Goal: Task Accomplishment & Management: Complete application form

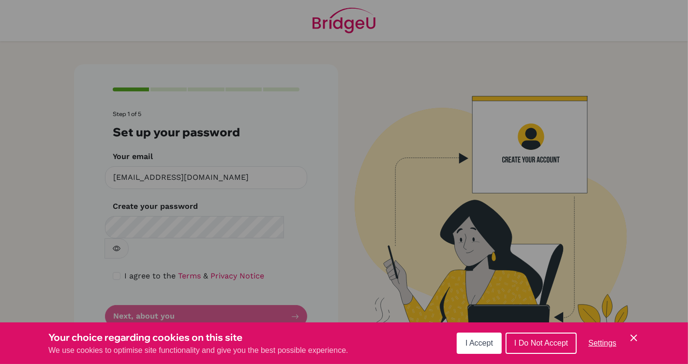
click at [479, 345] on span "I Accept" at bounding box center [479, 343] width 28 height 8
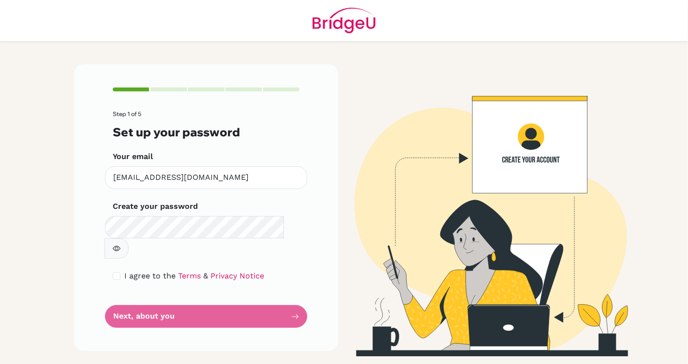
click at [143, 209] on label "Create your password" at bounding box center [155, 207] width 85 height 12
click at [129, 239] on button "button" at bounding box center [116, 249] width 24 height 20
click at [106, 259] on div "Step 1 of 5 Set up your password Your email [EMAIL_ADDRESS][DOMAIN_NAME] Invali…" at bounding box center [206, 207] width 264 height 287
click at [109, 259] on div "Step 1 of 5 Set up your password Your email [EMAIL_ADDRESS][DOMAIN_NAME] Invali…" at bounding box center [206, 207] width 264 height 287
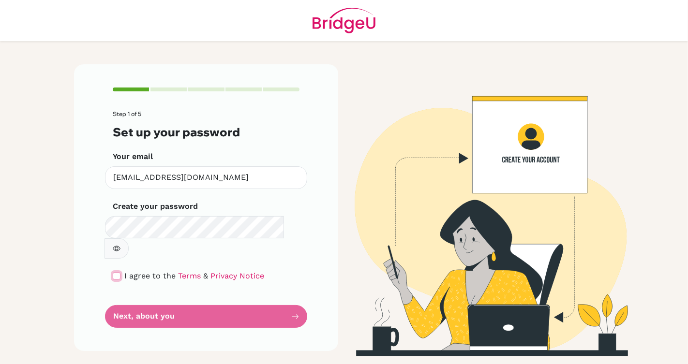
click at [117, 272] on input "checkbox" at bounding box center [117, 276] width 8 height 8
checkbox input "true"
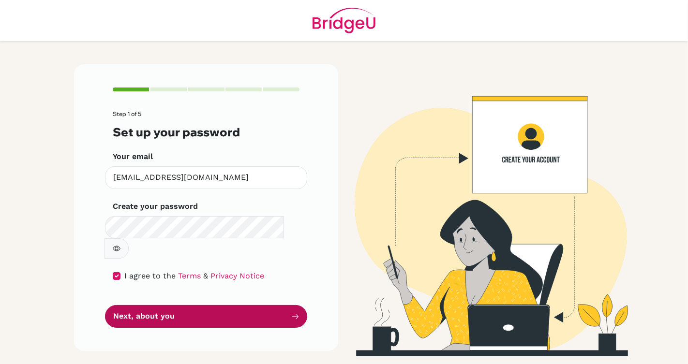
click at [261, 305] on button "Next, about you" at bounding box center [206, 316] width 202 height 23
